Goal: Task Accomplishment & Management: Manage account settings

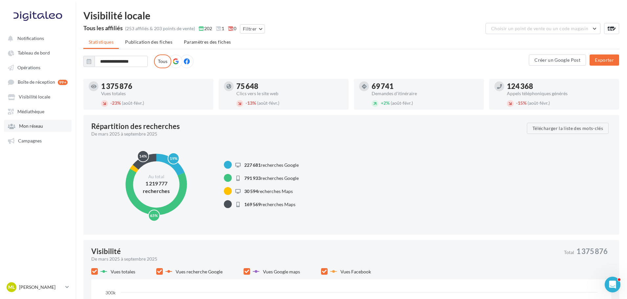
drag, startPoint x: 28, startPoint y: 135, endPoint x: 32, endPoint y: 131, distance: 5.4
click at [28, 135] on link "Campagnes" at bounding box center [38, 141] width 68 height 12
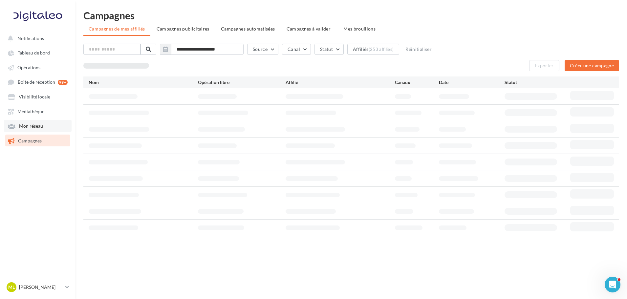
click at [32, 130] on link "Mon réseau" at bounding box center [38, 126] width 68 height 12
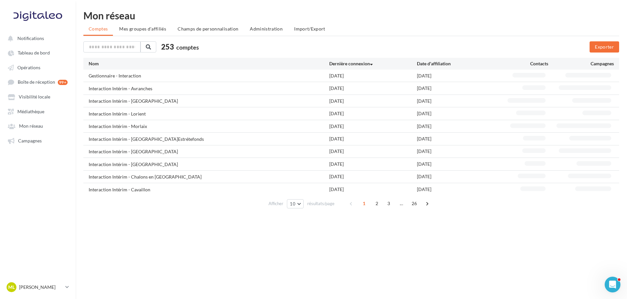
click at [260, 37] on div "Mon réseau Comptes Mes groupes d'affiliés Champs de personnalisation Administra…" at bounding box center [350, 111] width 551 height 201
click at [270, 28] on span "Administration" at bounding box center [266, 29] width 33 height 6
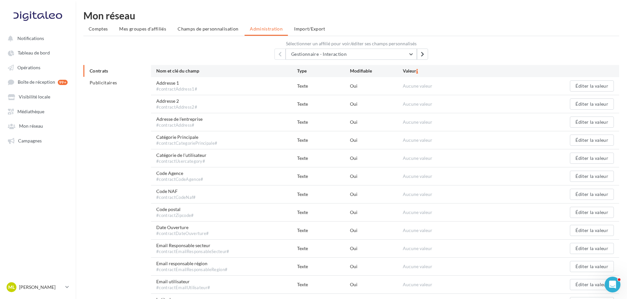
click at [343, 54] on span "Gestionnaire - Interaction" at bounding box center [318, 54] width 55 height 6
type input "****"
click at [346, 75] on button "Interaction Interim [PERSON_NAME]" at bounding box center [350, 70] width 131 height 17
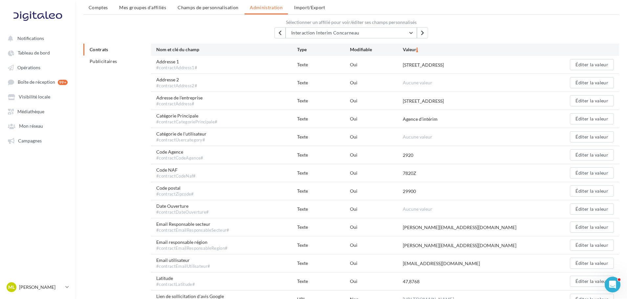
scroll to position [33, 0]
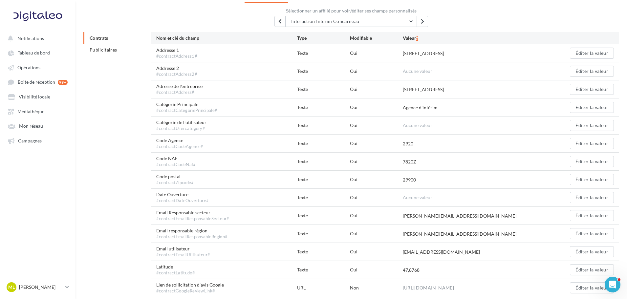
drag, startPoint x: 407, startPoint y: 93, endPoint x: 476, endPoint y: 90, distance: 68.7
click at [476, 90] on div "Adresse de l'entreprise #contractAddress# Texte Oui [STREET_ADDRESS] Éditer la …" at bounding box center [385, 89] width 468 height 18
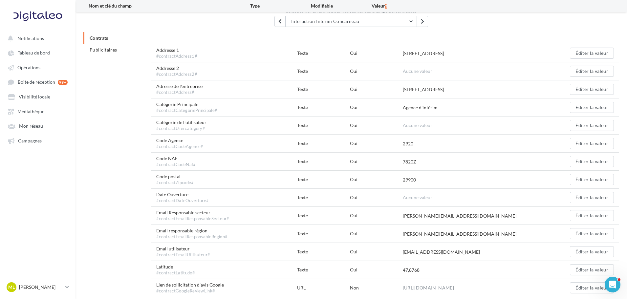
scroll to position [66, 0]
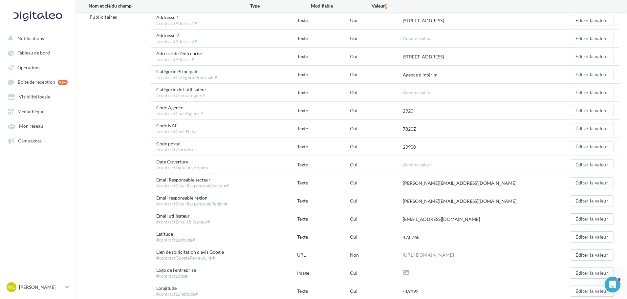
drag, startPoint x: 400, startPoint y: 81, endPoint x: 438, endPoint y: 77, distance: 38.6
click at [438, 77] on div "Catégorie Principale #contractCategoriePrincipale# Texte Oui Agence d'intérim É…" at bounding box center [385, 75] width 468 height 18
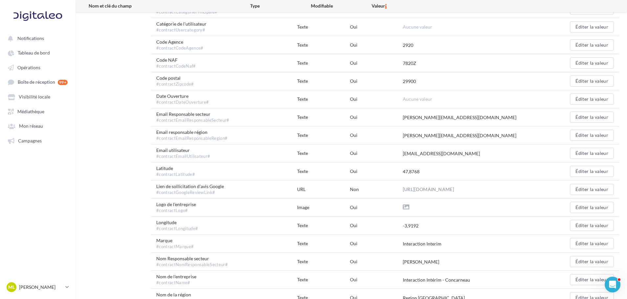
scroll to position [164, 0]
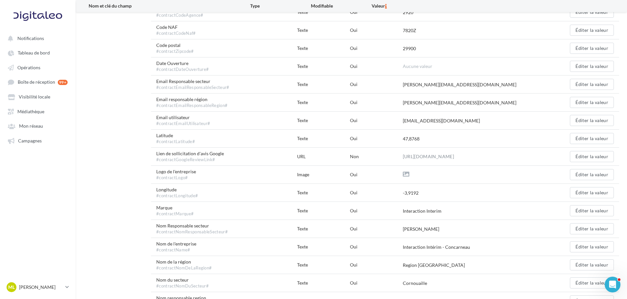
drag, startPoint x: 405, startPoint y: 87, endPoint x: 437, endPoint y: 94, distance: 33.5
click at [441, 92] on div "Email Responsable secteur #contractEmailResponsableSecteur# Texte Oui [PERSON_N…" at bounding box center [385, 84] width 468 height 18
drag, startPoint x: 412, startPoint y: 105, endPoint x: 438, endPoint y: 106, distance: 26.6
click at [449, 104] on div "[PERSON_NAME][EMAIL_ADDRESS][DOMAIN_NAME]" at bounding box center [460, 102] width 114 height 7
drag, startPoint x: 416, startPoint y: 116, endPoint x: 447, endPoint y: 117, distance: 30.9
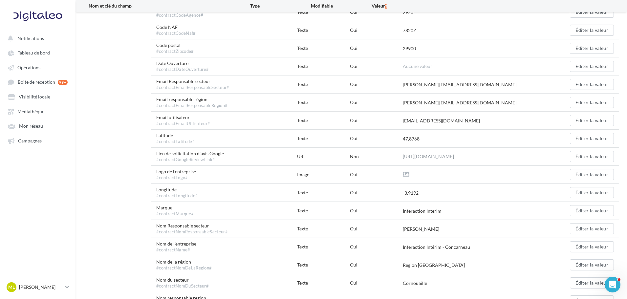
click at [447, 117] on div "Email utilisateur #contractEmailUtilisateur# Texte Oui [EMAIL_ADDRESS][DOMAIN_N…" at bounding box center [385, 121] width 468 height 18
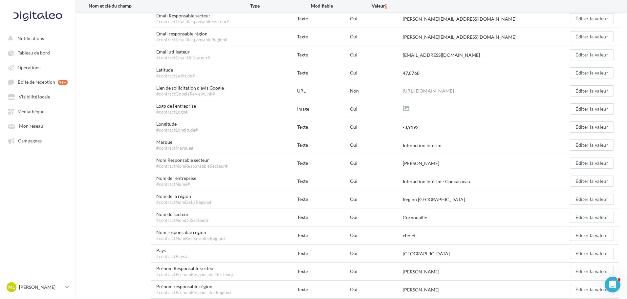
drag, startPoint x: 398, startPoint y: 83, endPoint x: 415, endPoint y: 82, distance: 16.8
click at [415, 82] on div "Lien de sollicitation d'avis Google #contractGoogleReviewLink# URL Non [URL][DO…" at bounding box center [385, 91] width 468 height 18
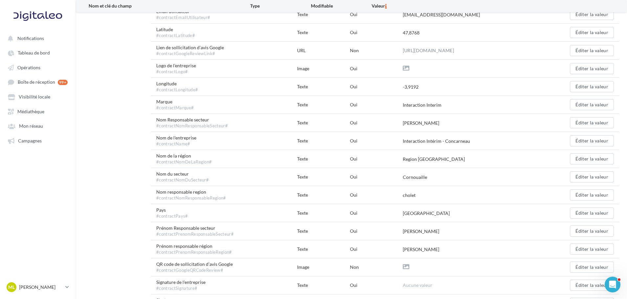
scroll to position [295, 0]
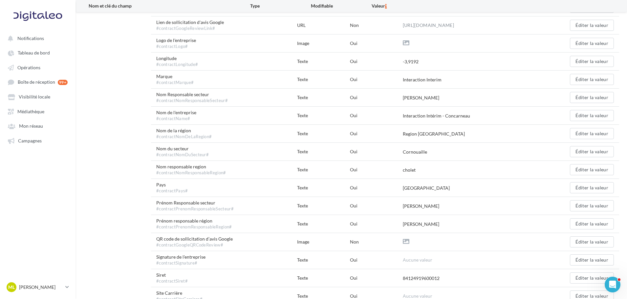
drag, startPoint x: 415, startPoint y: 96, endPoint x: 396, endPoint y: 102, distance: 19.3
click at [396, 102] on div "Nom Responsable secteur #contractNomResponsableSecteur# Texte Oui [PERSON_NAME]…" at bounding box center [385, 98] width 468 height 18
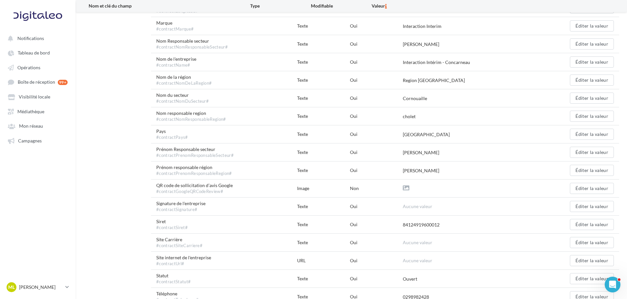
scroll to position [339, 0]
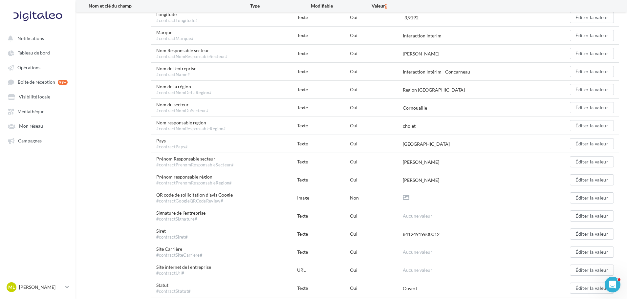
drag, startPoint x: 404, startPoint y: 93, endPoint x: 444, endPoint y: 87, distance: 40.2
click at [444, 87] on div "Nom de la région #contractNomDeLaRegion# Texte Oui Region [GEOGRAPHIC_DATA] Édi…" at bounding box center [385, 90] width 468 height 18
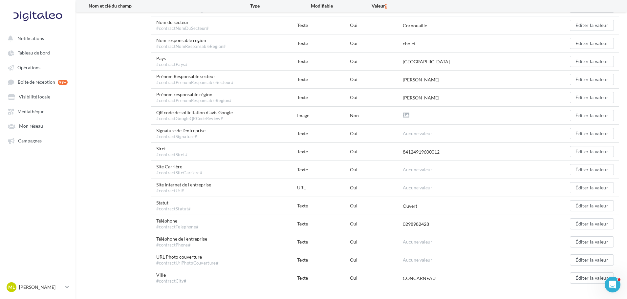
scroll to position [438, 0]
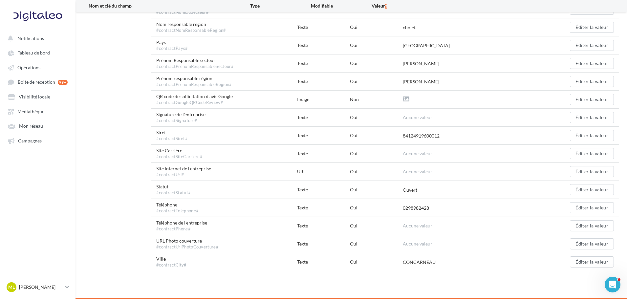
drag, startPoint x: 458, startPoint y: 261, endPoint x: 410, endPoint y: 260, distance: 48.2
click at [408, 260] on div "CONCARNEAU" at bounding box center [473, 262] width 141 height 7
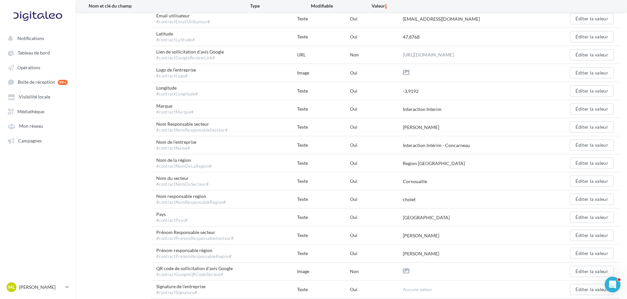
scroll to position [274, 0]
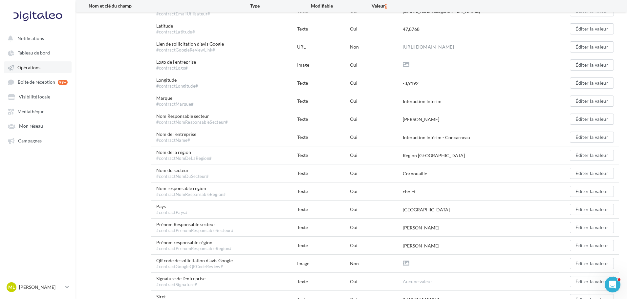
click at [41, 71] on link "Opérations" at bounding box center [38, 67] width 68 height 12
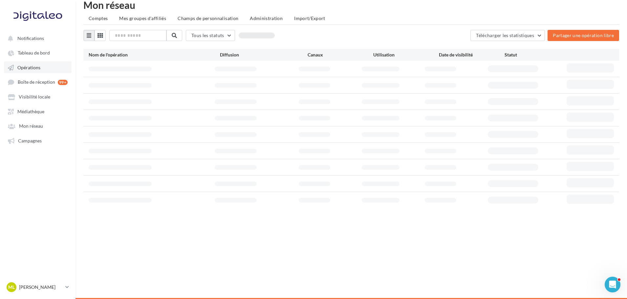
scroll to position [11, 0]
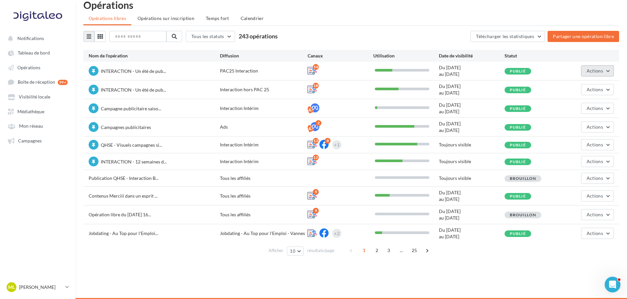
click at [595, 75] on button "Actions" at bounding box center [597, 70] width 33 height 11
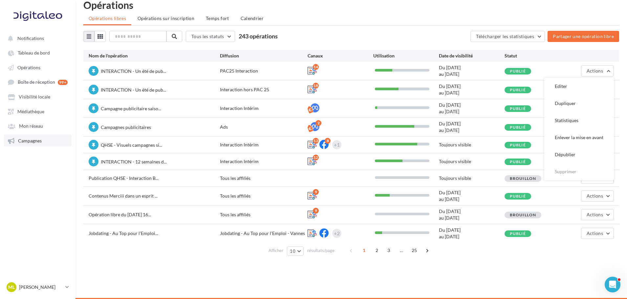
click at [28, 146] on link "Campagnes" at bounding box center [38, 141] width 68 height 12
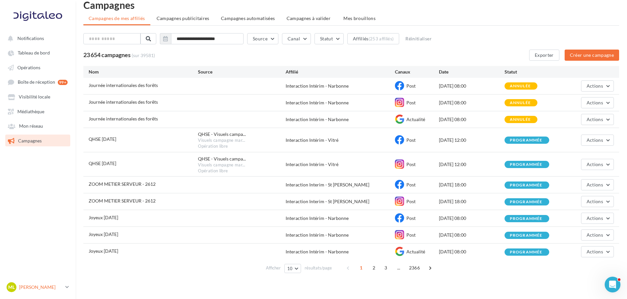
click at [57, 281] on link "ML [PERSON_NAME] gest-leraymartin" at bounding box center [37, 287] width 65 height 12
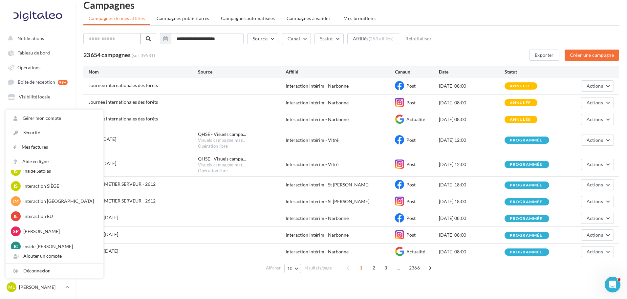
scroll to position [66, 0]
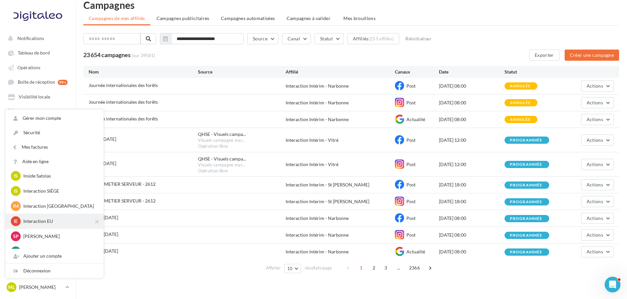
click at [46, 221] on p "Interaction EU" at bounding box center [59, 221] width 72 height 7
